Goal: Information Seeking & Learning: Learn about a topic

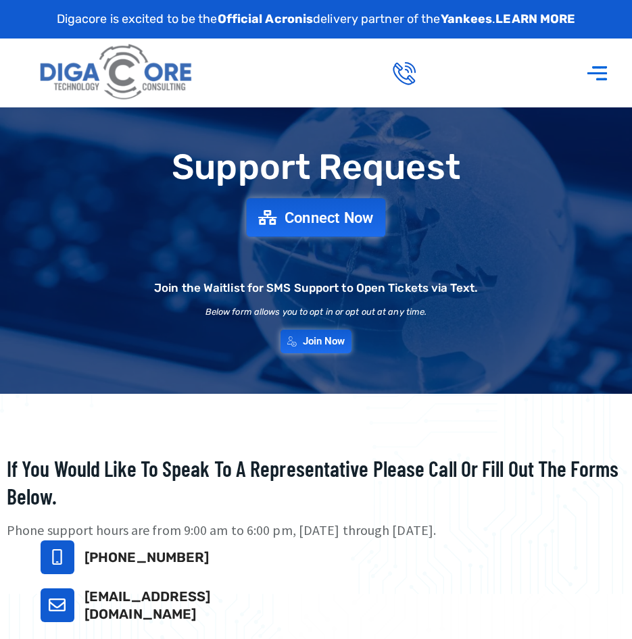
click at [349, 217] on span "Connect Now" at bounding box center [328, 217] width 89 height 15
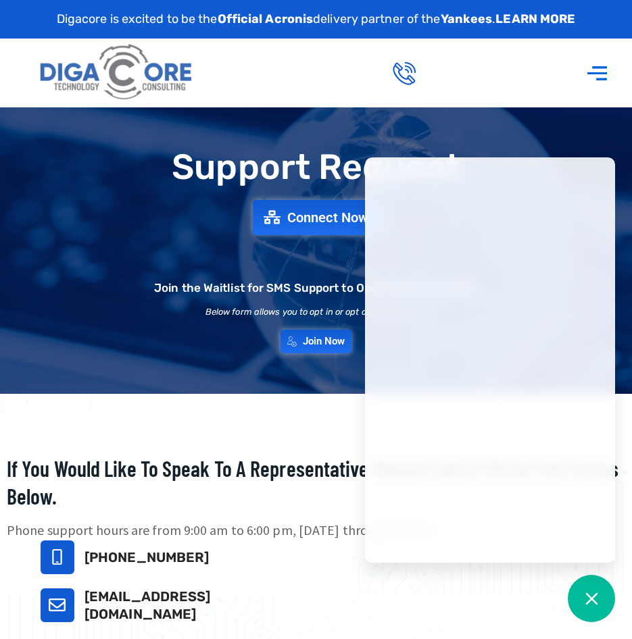
click at [592, 76] on icon "Menu Toggle" at bounding box center [597, 73] width 24 height 24
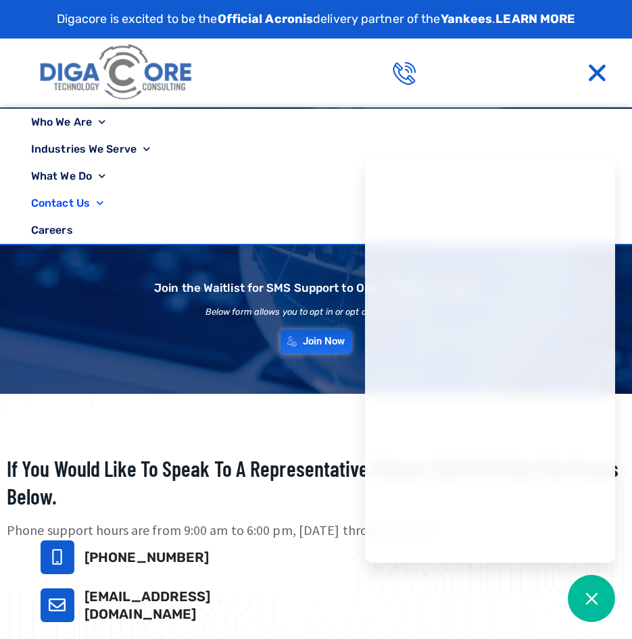
click at [598, 72] on icon "Menu Toggle" at bounding box center [597, 73] width 24 height 24
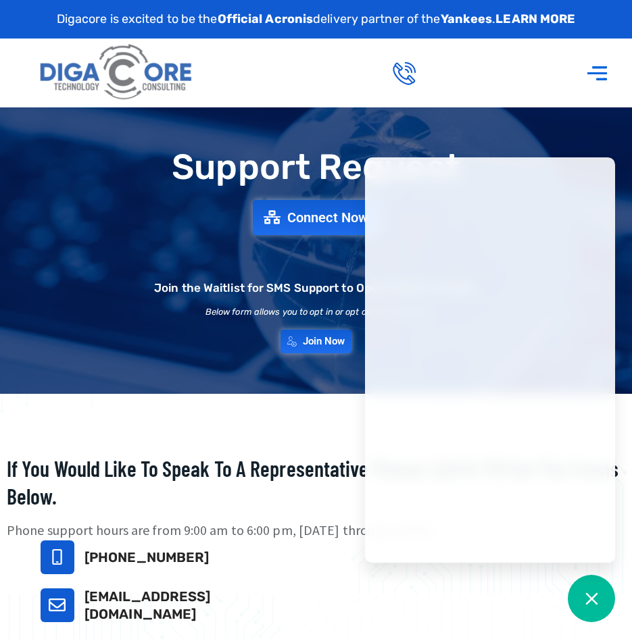
click at [598, 72] on icon "Menu Toggle" at bounding box center [597, 73] width 24 height 24
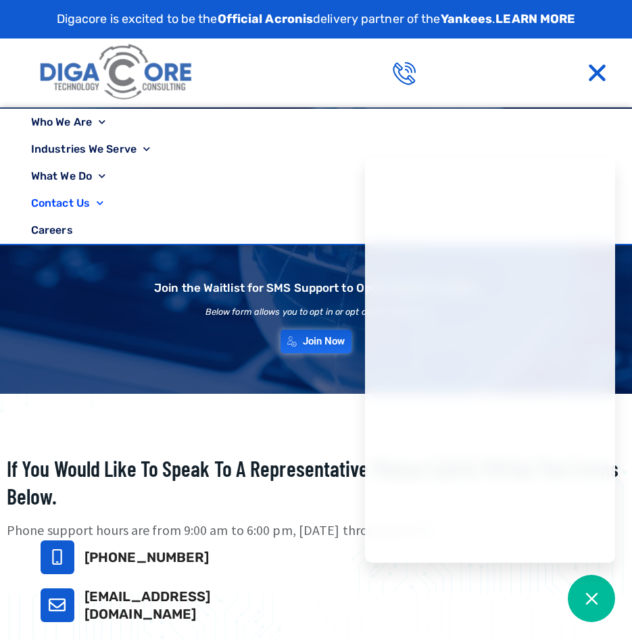
click at [205, 82] on link at bounding box center [116, 73] width 179 height 68
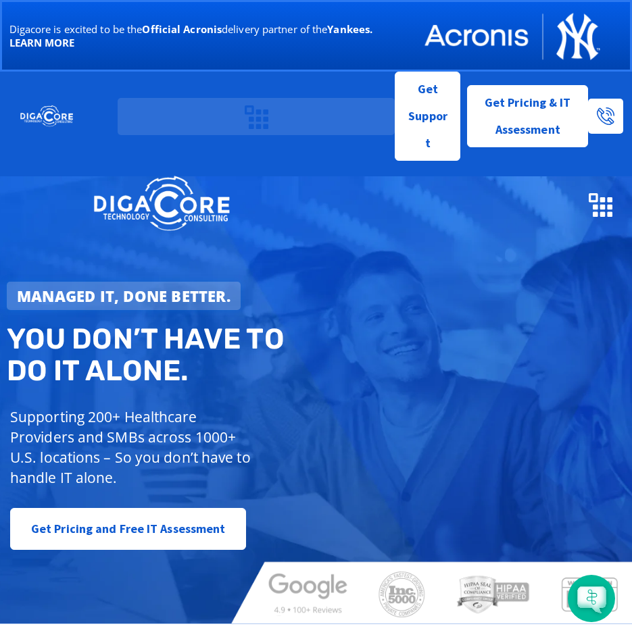
click at [261, 109] on icon "Menu Toggle" at bounding box center [257, 117] width 24 height 24
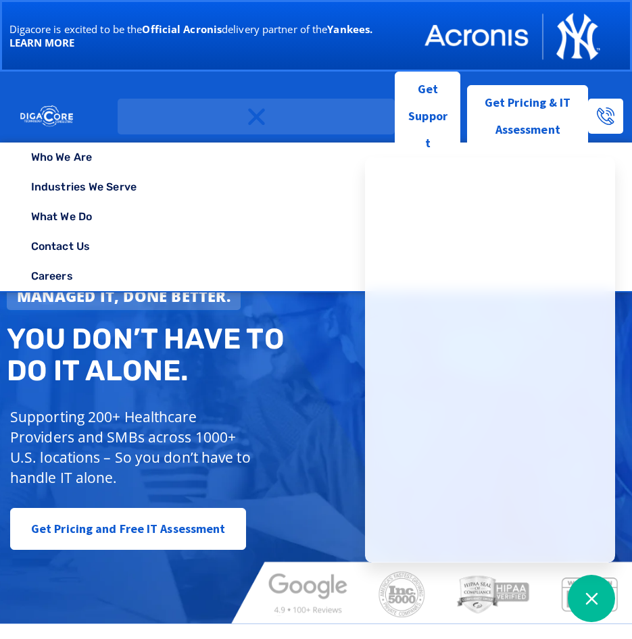
click at [55, 47] on strong "LEARN MORE" at bounding box center [42, 43] width 66 height 14
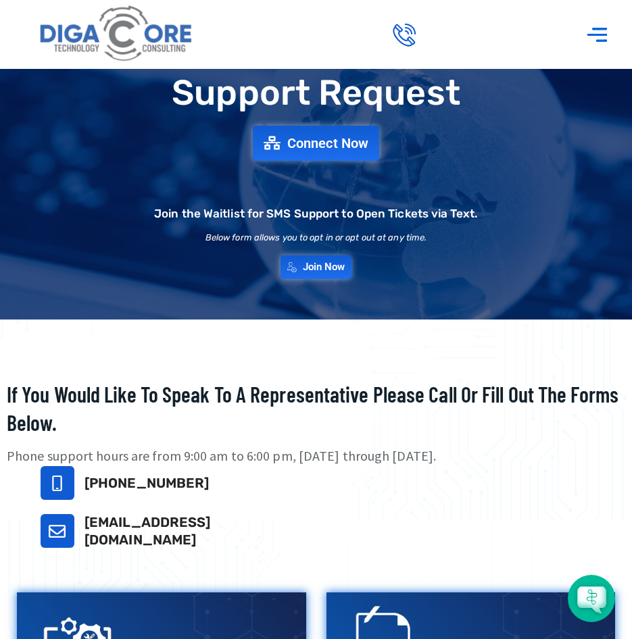
scroll to position [67, 0]
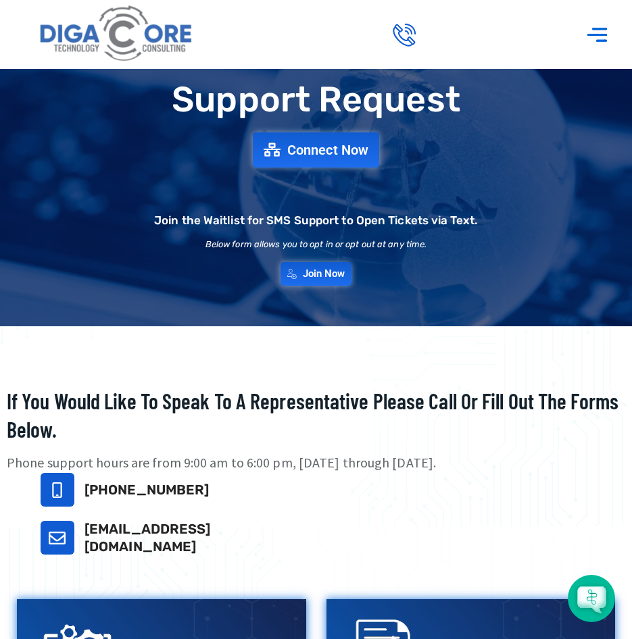
click at [583, 28] on div "Menu Toggle" at bounding box center [597, 34] width 36 height 37
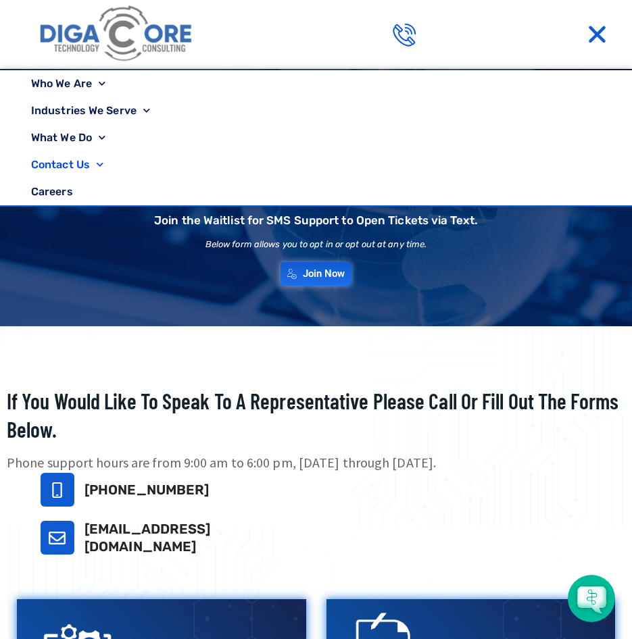
click at [598, 20] on div "Menu Toggle" at bounding box center [597, 34] width 36 height 36
